Goal: Use online tool/utility: Utilize a website feature to perform a specific function

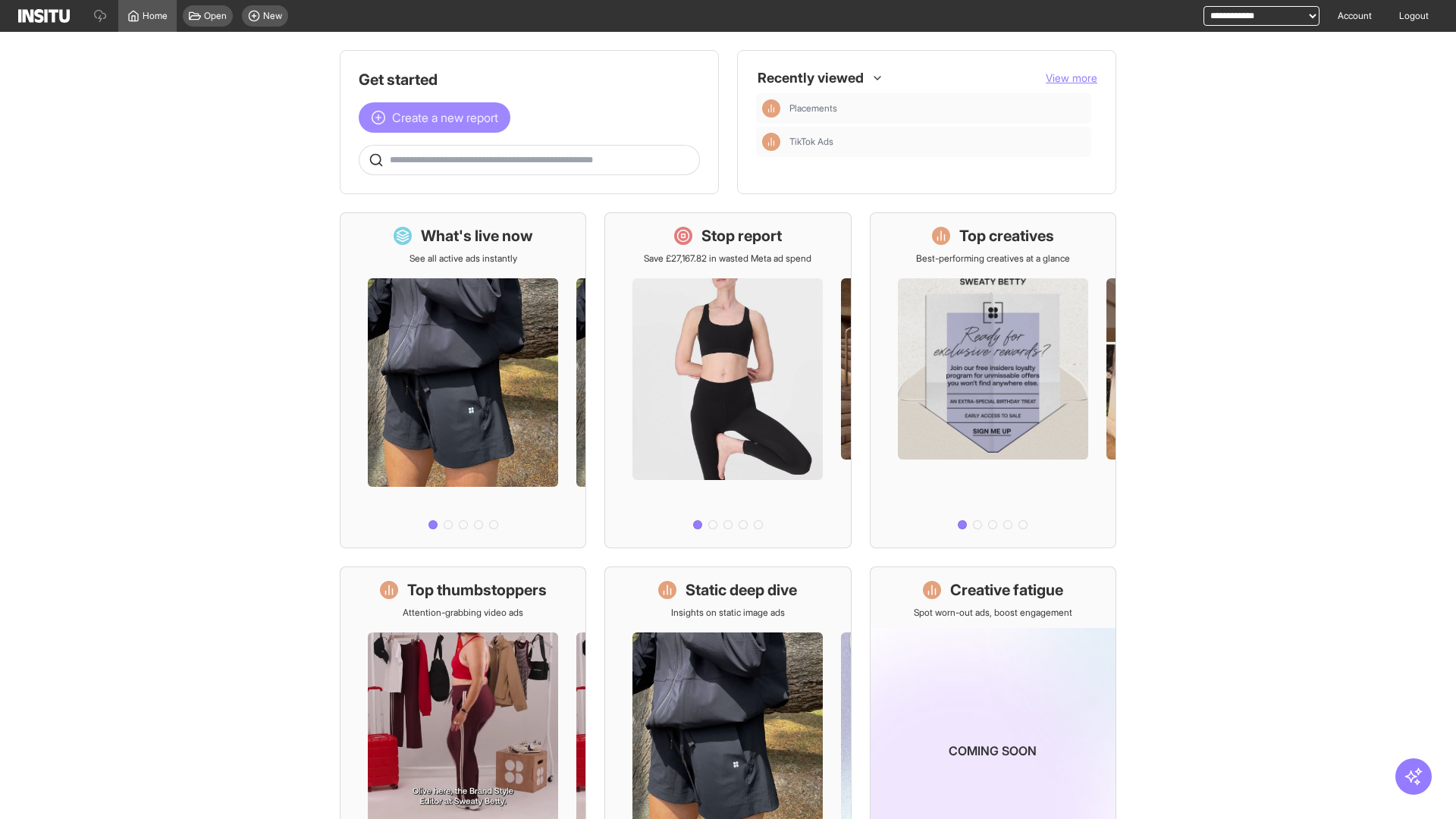
click at [439, 118] on span "Create a new report" at bounding box center [445, 118] width 106 height 18
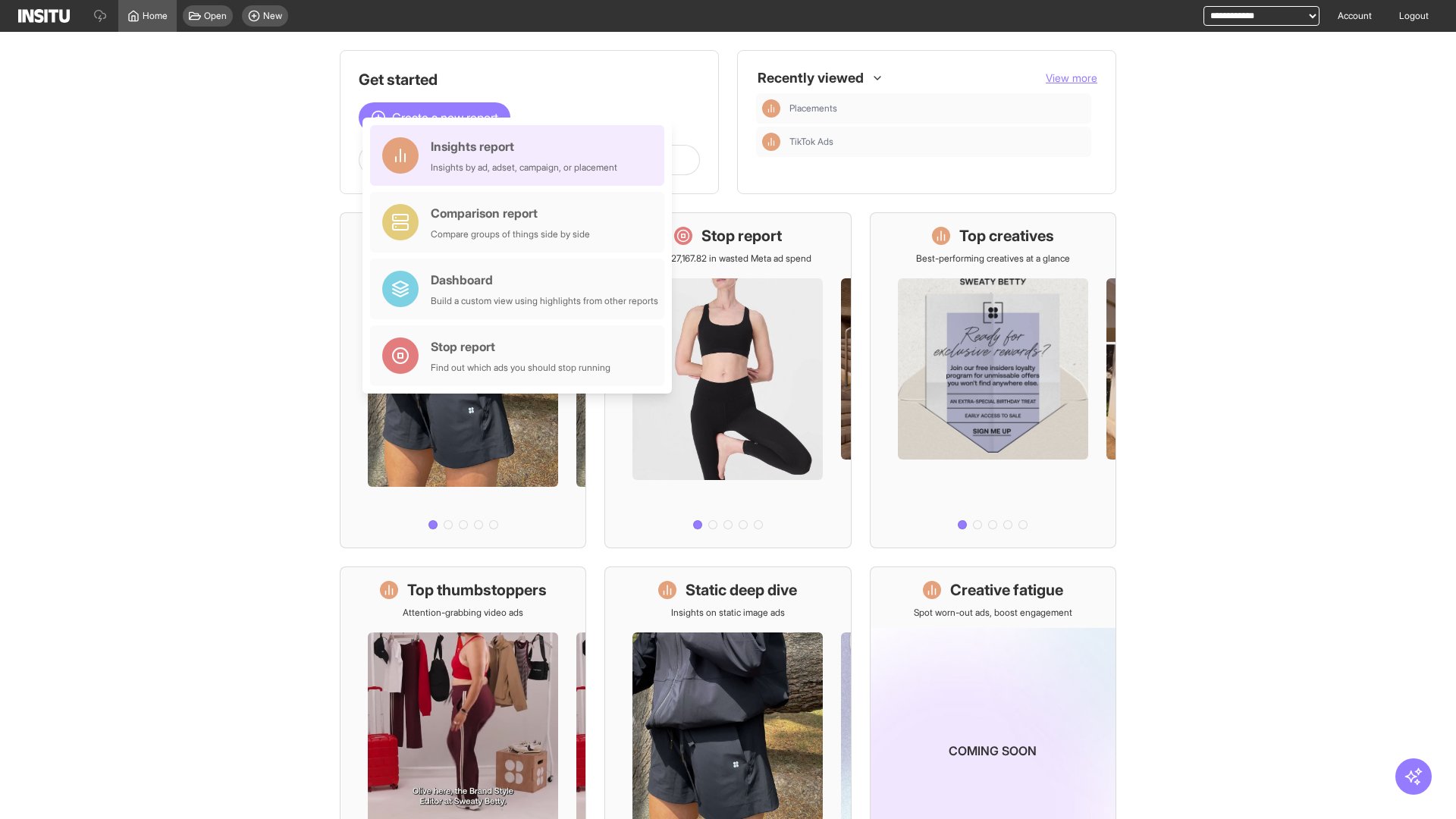
click at [521, 155] on div "Insights report Insights by ad, adset, campaign, or placement" at bounding box center [524, 155] width 187 height 36
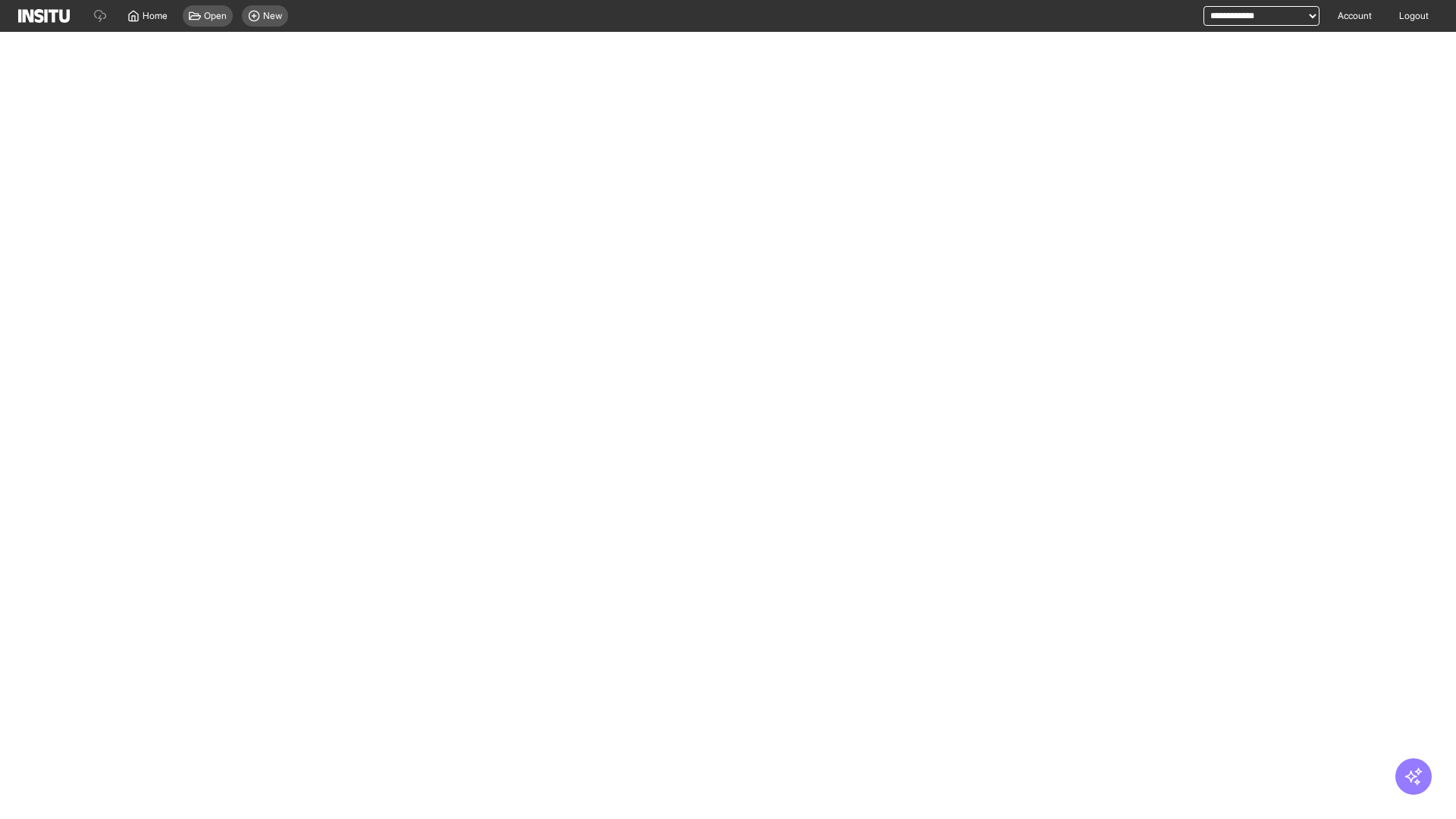
select select "**"
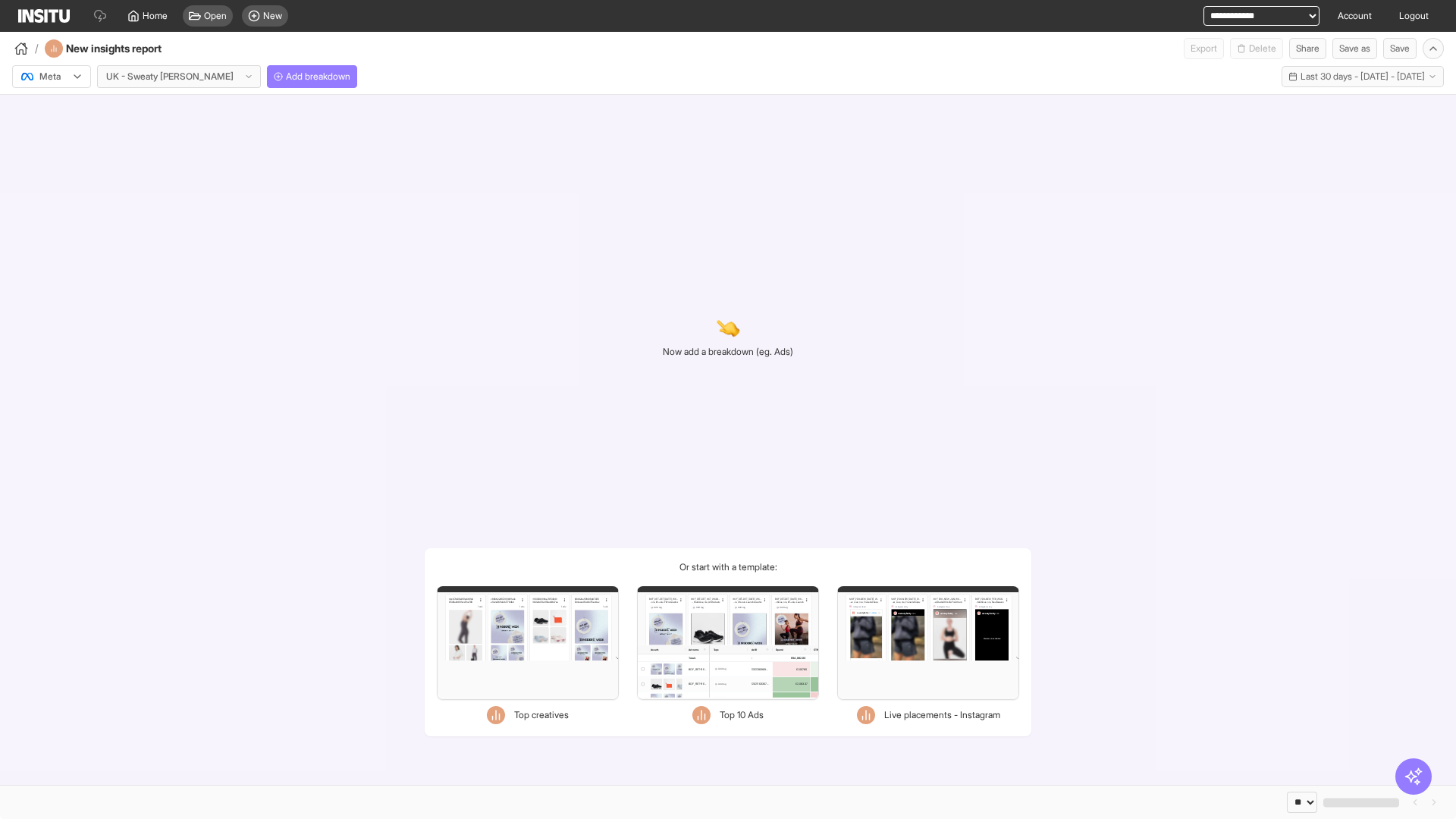
click at [52, 77] on div at bounding box center [41, 76] width 43 height 16
click at [51, 109] on span "Meta" at bounding box center [50, 109] width 20 height 14
click at [286, 77] on span "Add breakdown" at bounding box center [318, 76] width 65 height 12
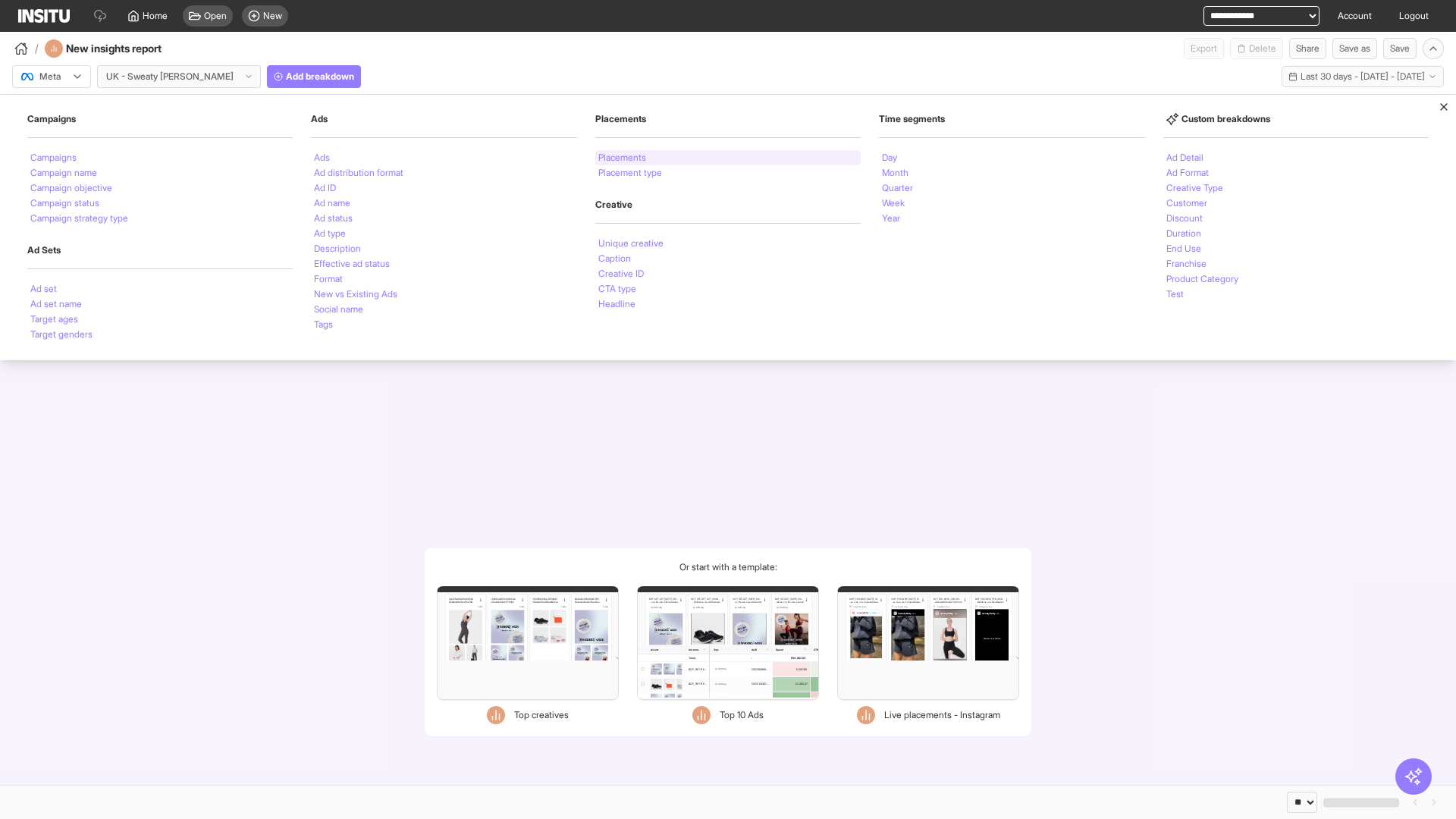
click at [623, 158] on li "Placements" at bounding box center [622, 157] width 47 height 9
